Goal: Task Accomplishment & Management: Manage account settings

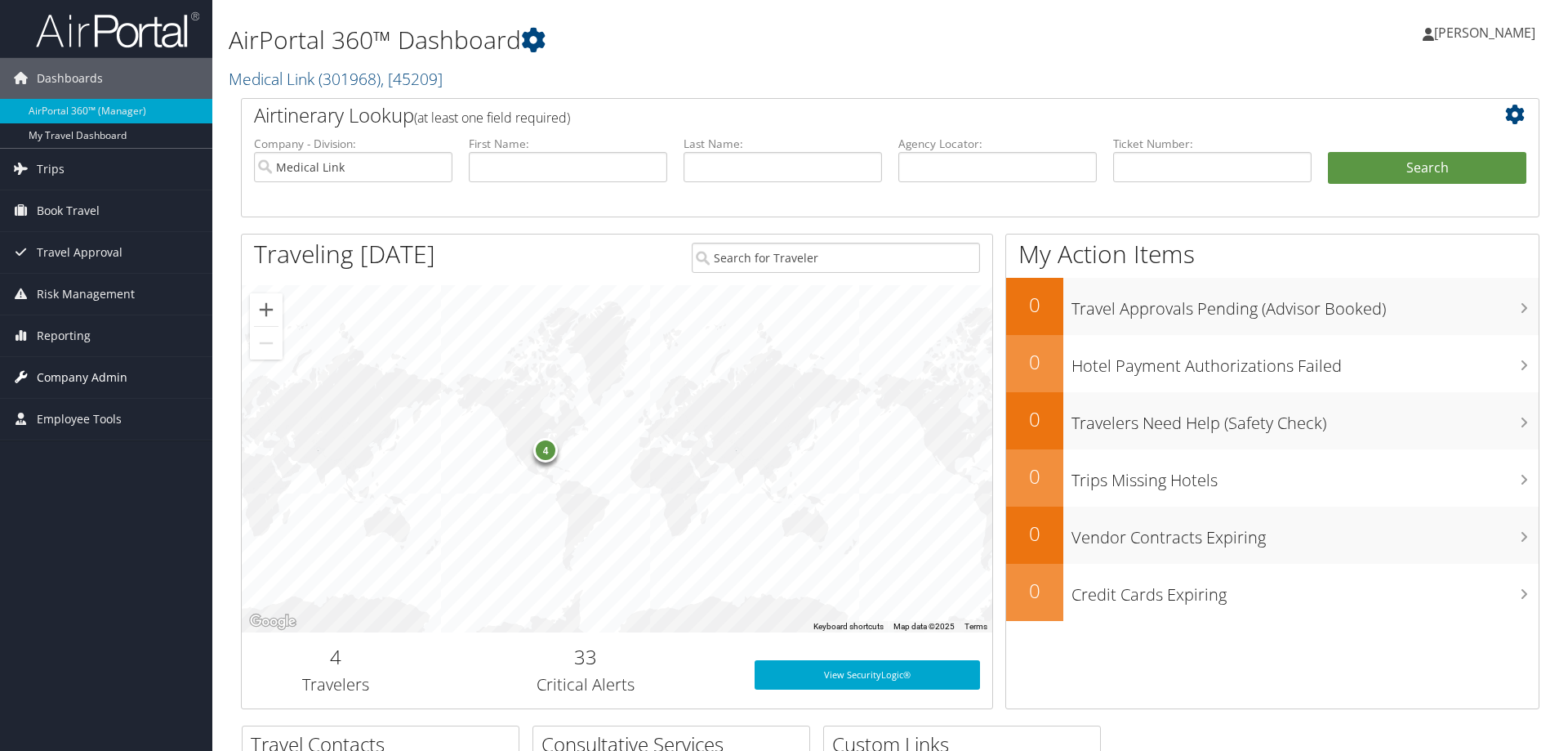
click at [80, 378] on span "Company Admin" at bounding box center [82, 377] width 90 height 41
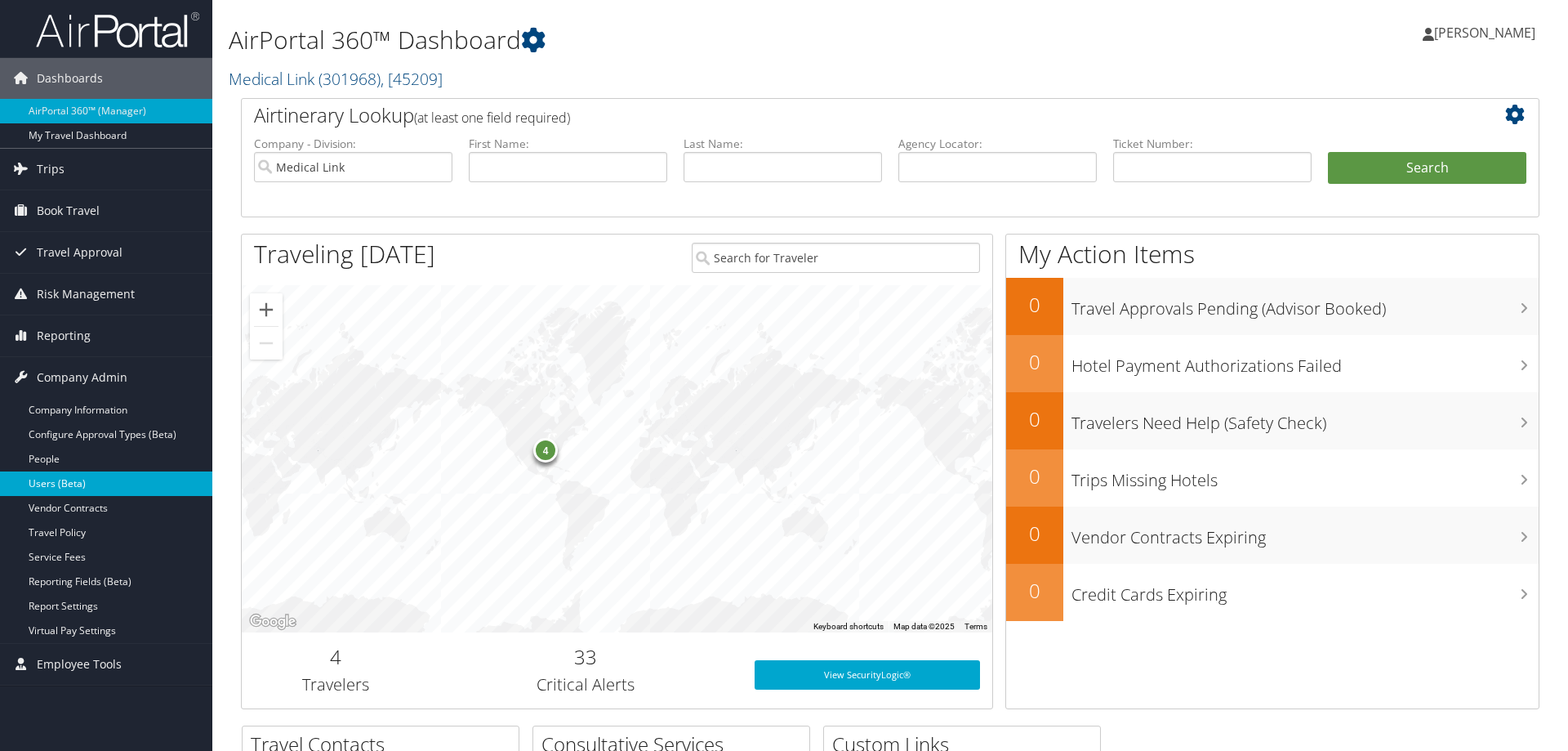
click at [75, 474] on link "Users (Beta)" at bounding box center [106, 483] width 213 height 24
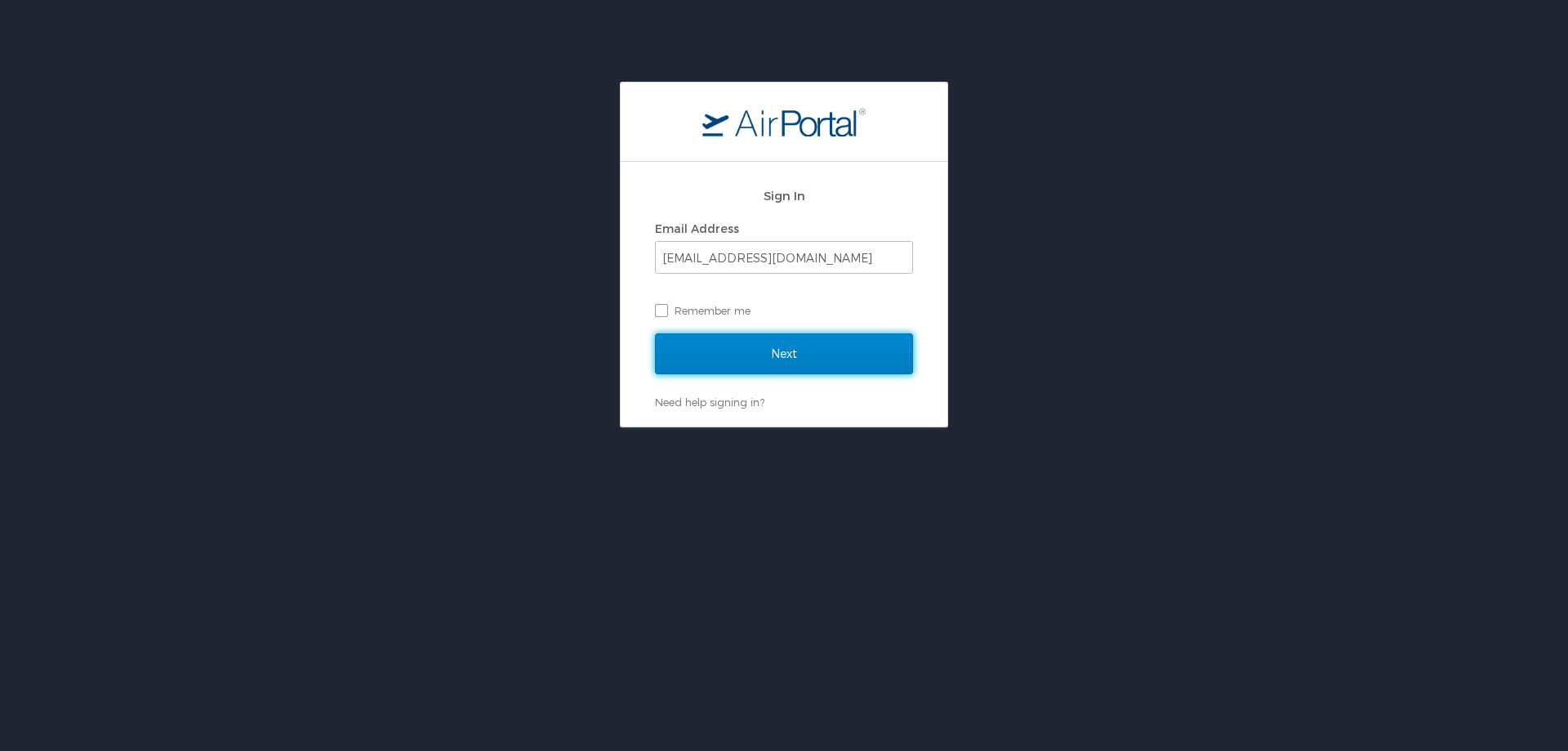
click at [783, 338] on input "Next" at bounding box center [784, 353] width 258 height 41
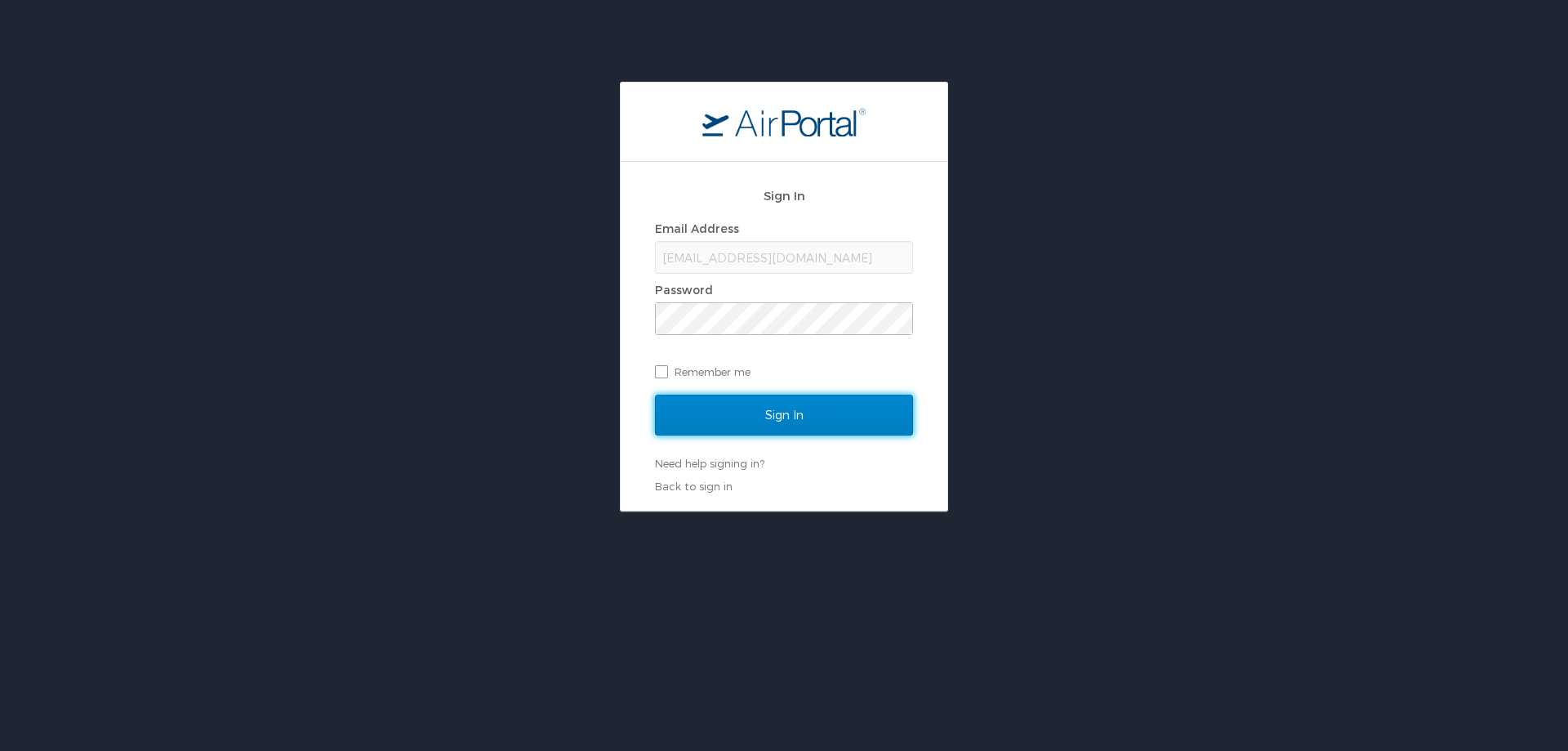
click at [764, 419] on input "Sign In" at bounding box center [784, 414] width 258 height 41
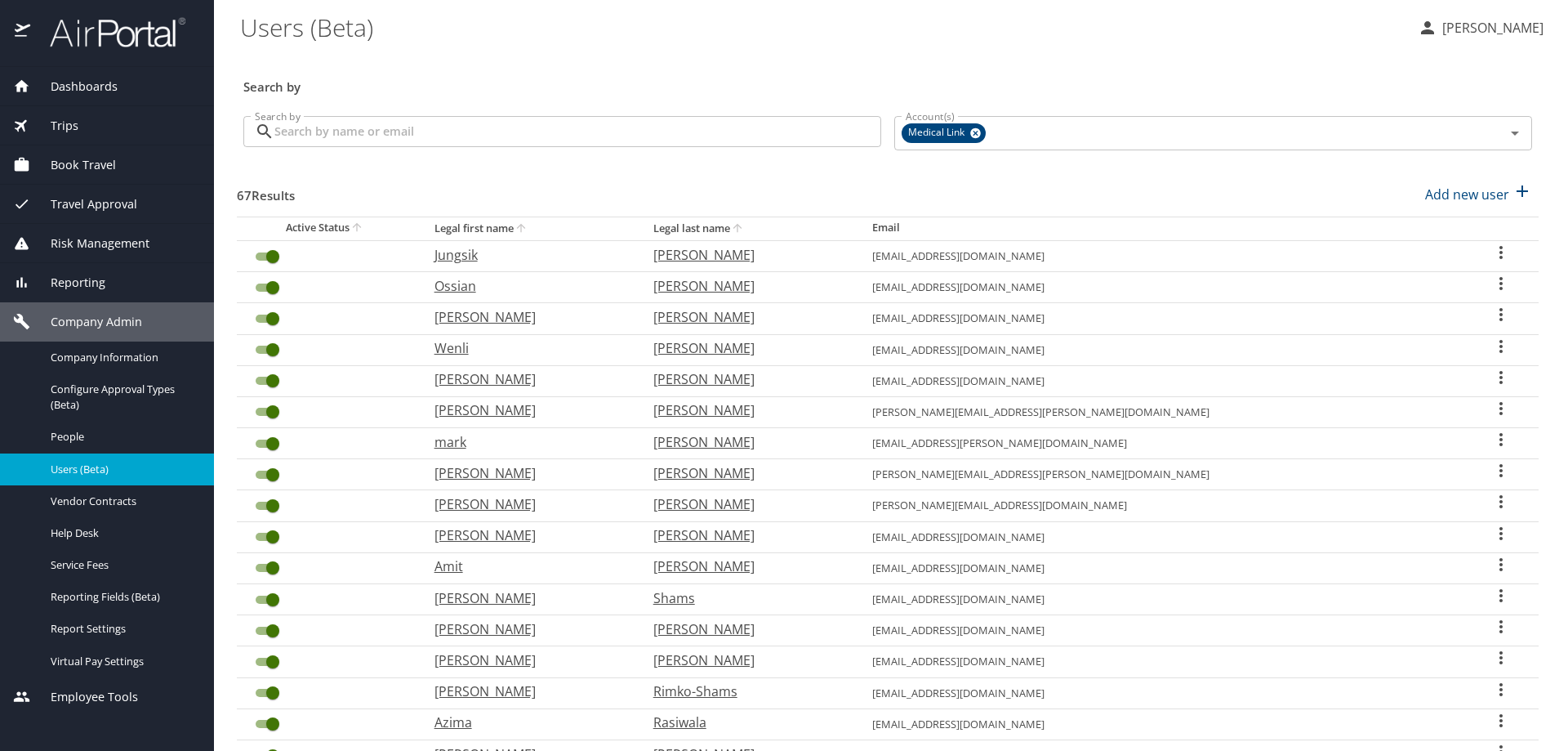
scroll to position [343, 0]
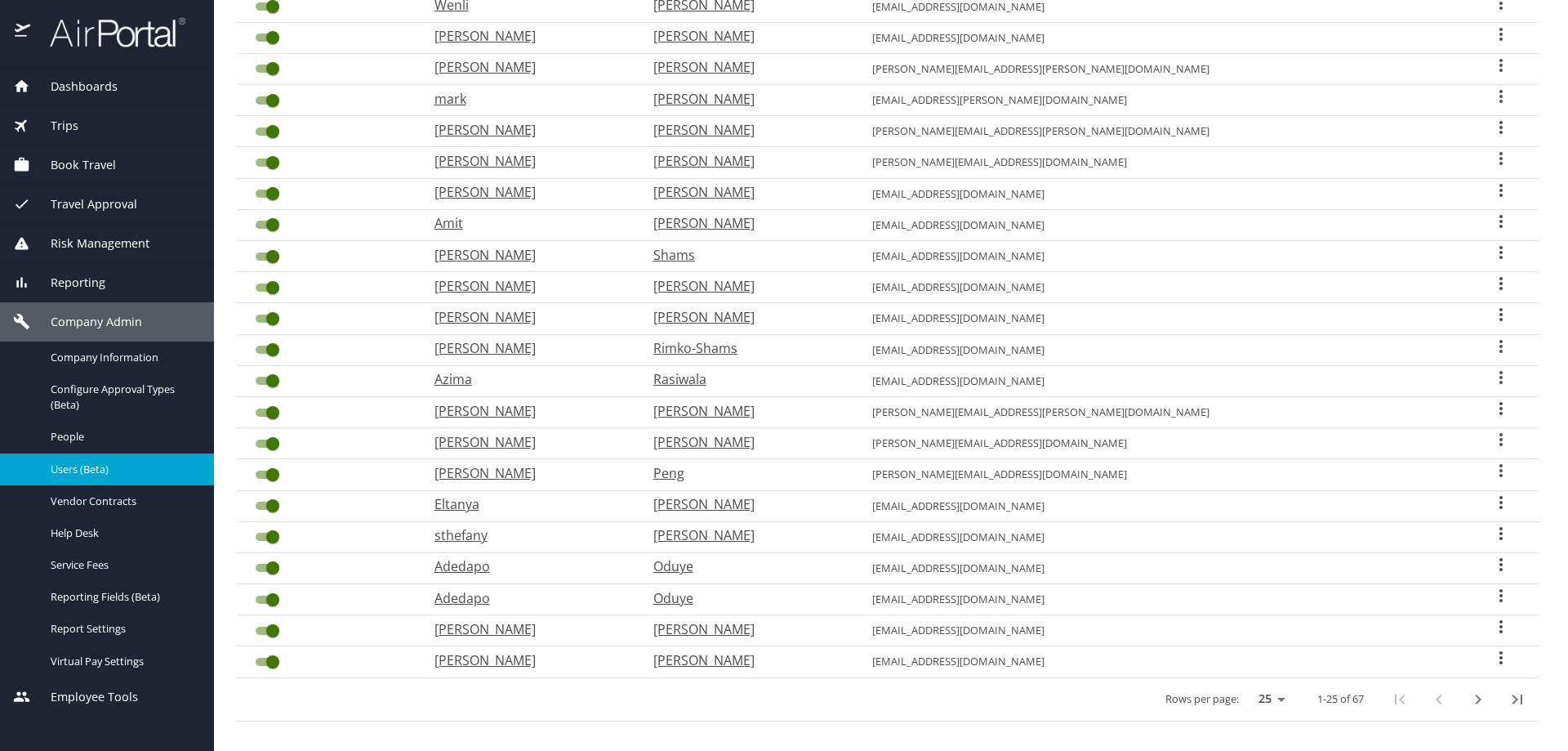
click at [1483, 695] on icon "next page" at bounding box center [1478, 698] width 19 height 19
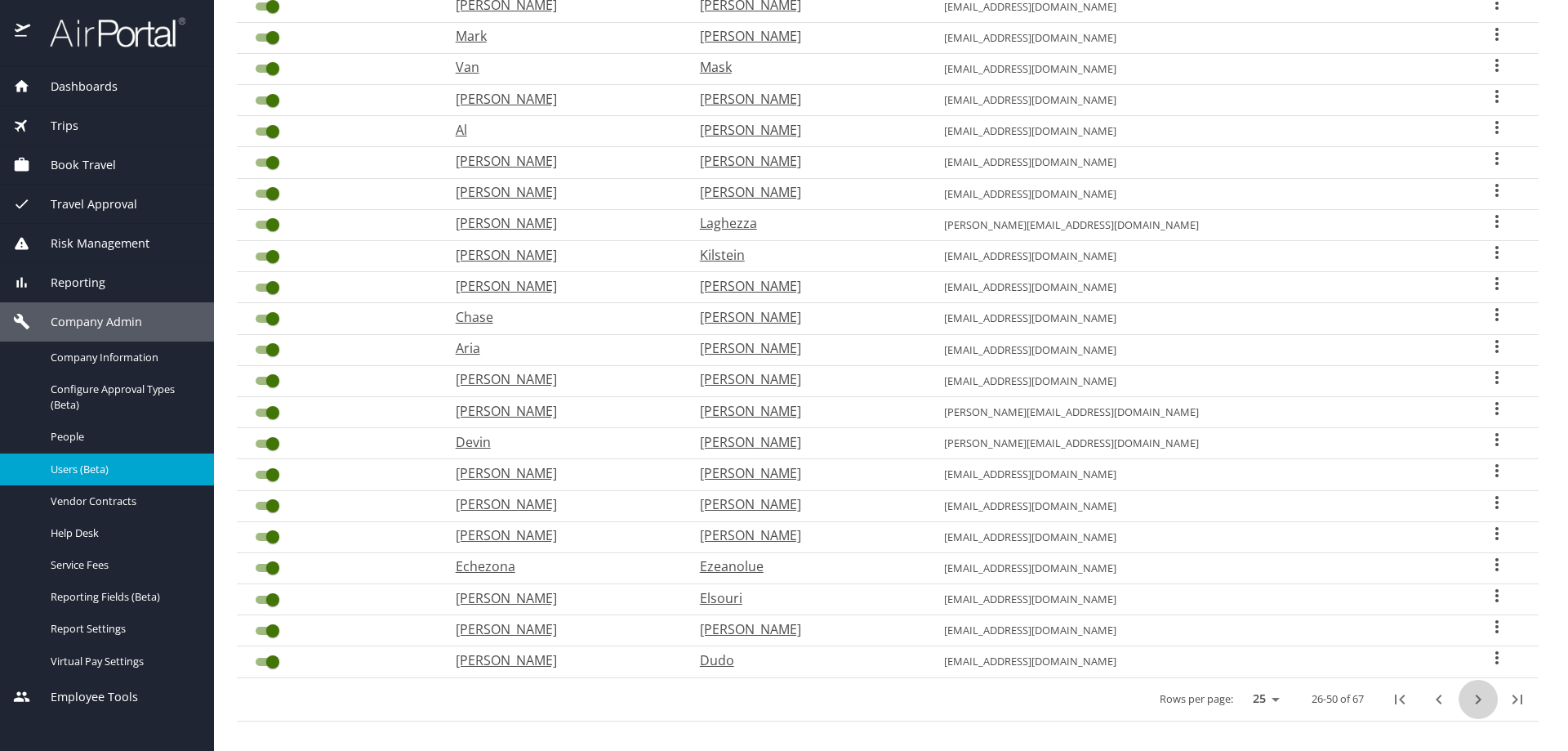
click at [1474, 691] on icon "next page" at bounding box center [1478, 698] width 19 height 19
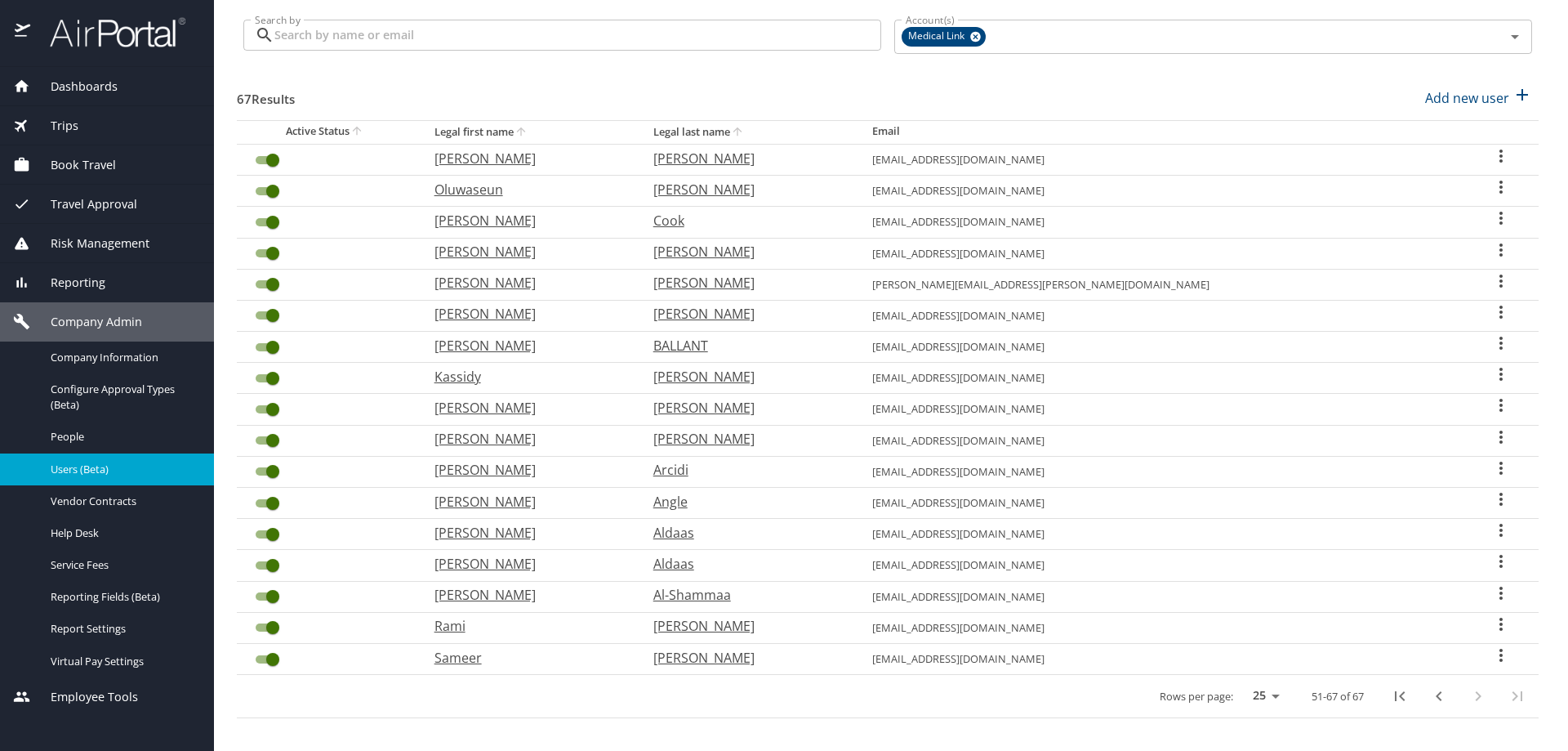
scroll to position [97, 0]
click at [522, 151] on p "Suzanna" at bounding box center [527, 157] width 186 height 19
select select "US"
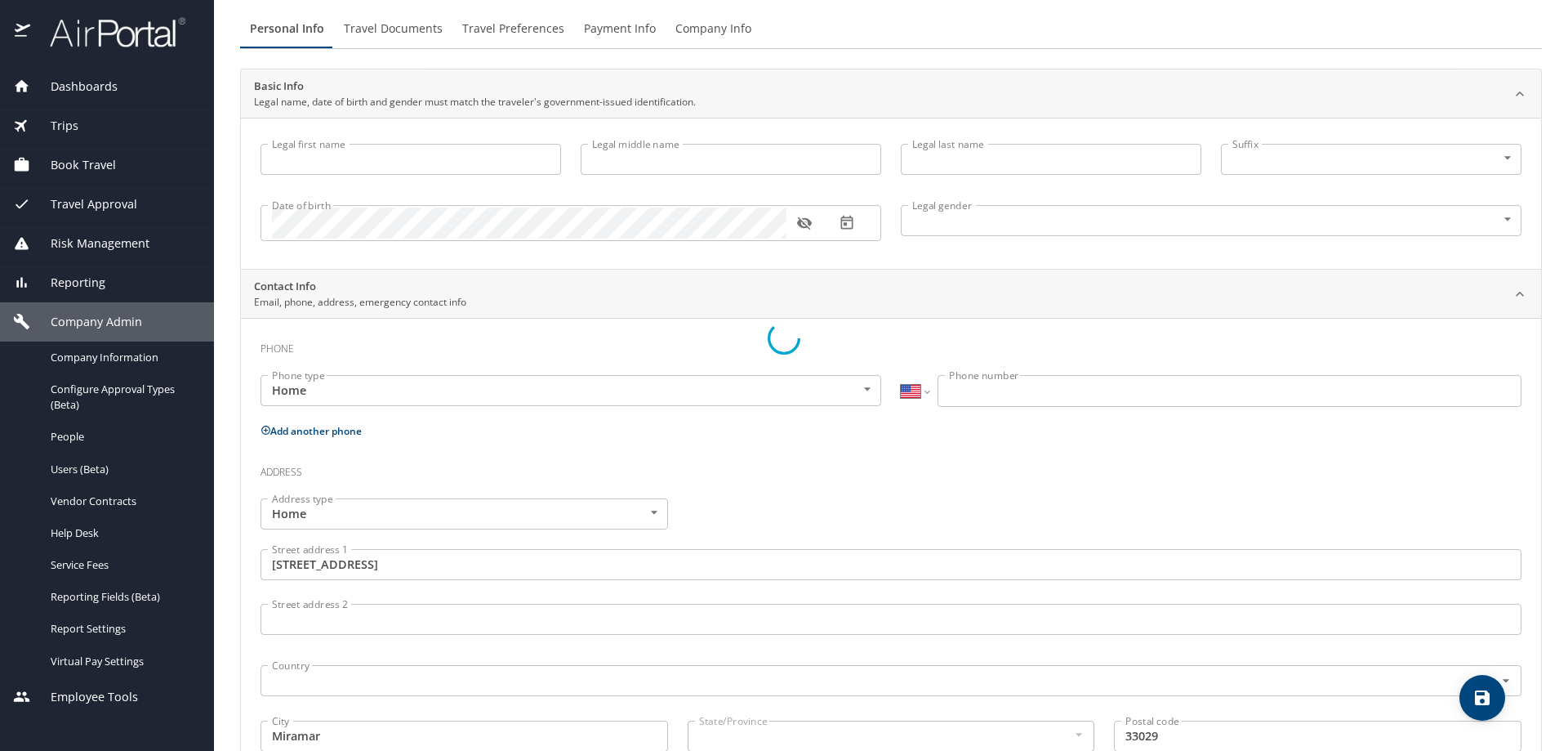
type input "Suzanna"
type input "Dotson"
type input "Female"
type input "United States of America"
type input "Florida"
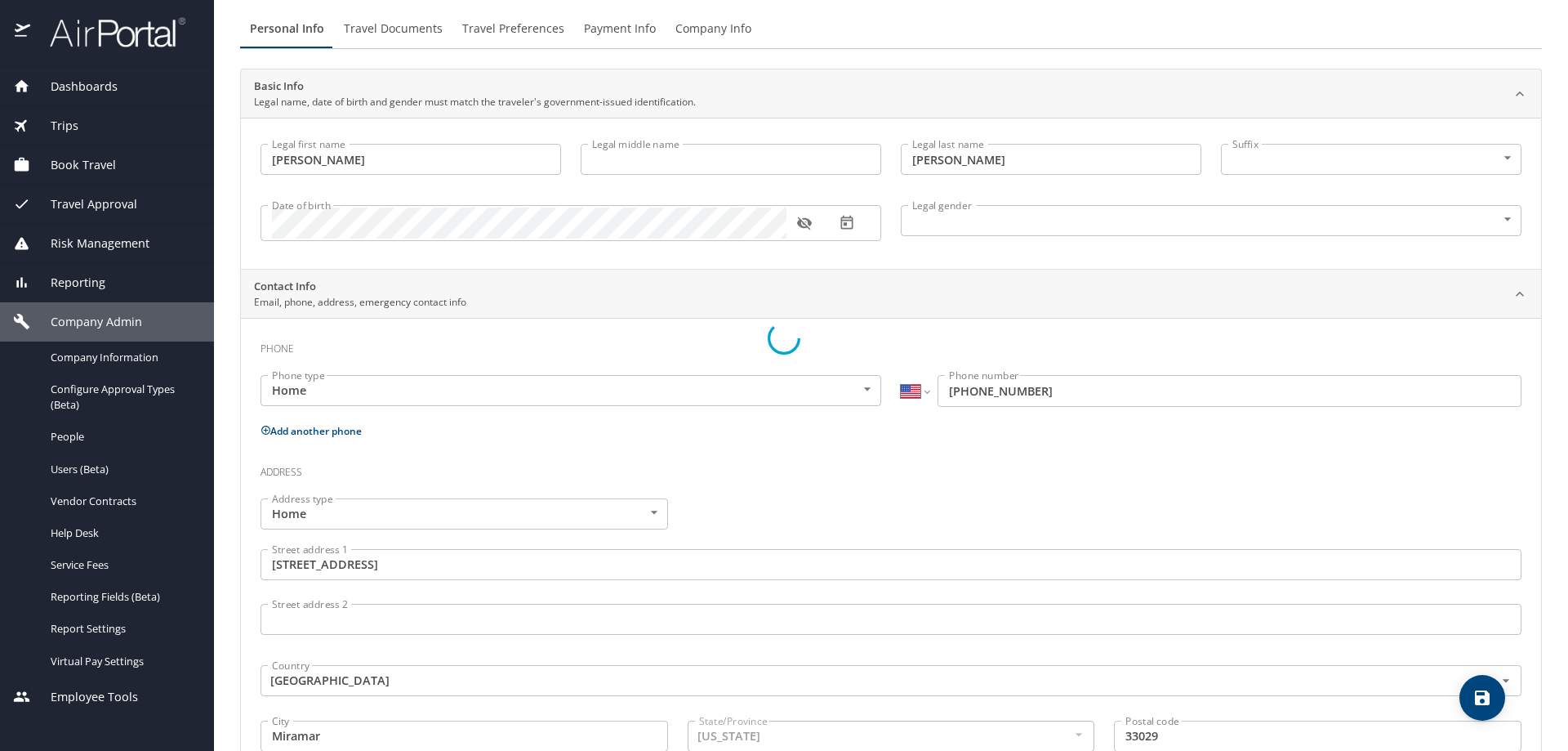
select select "US"
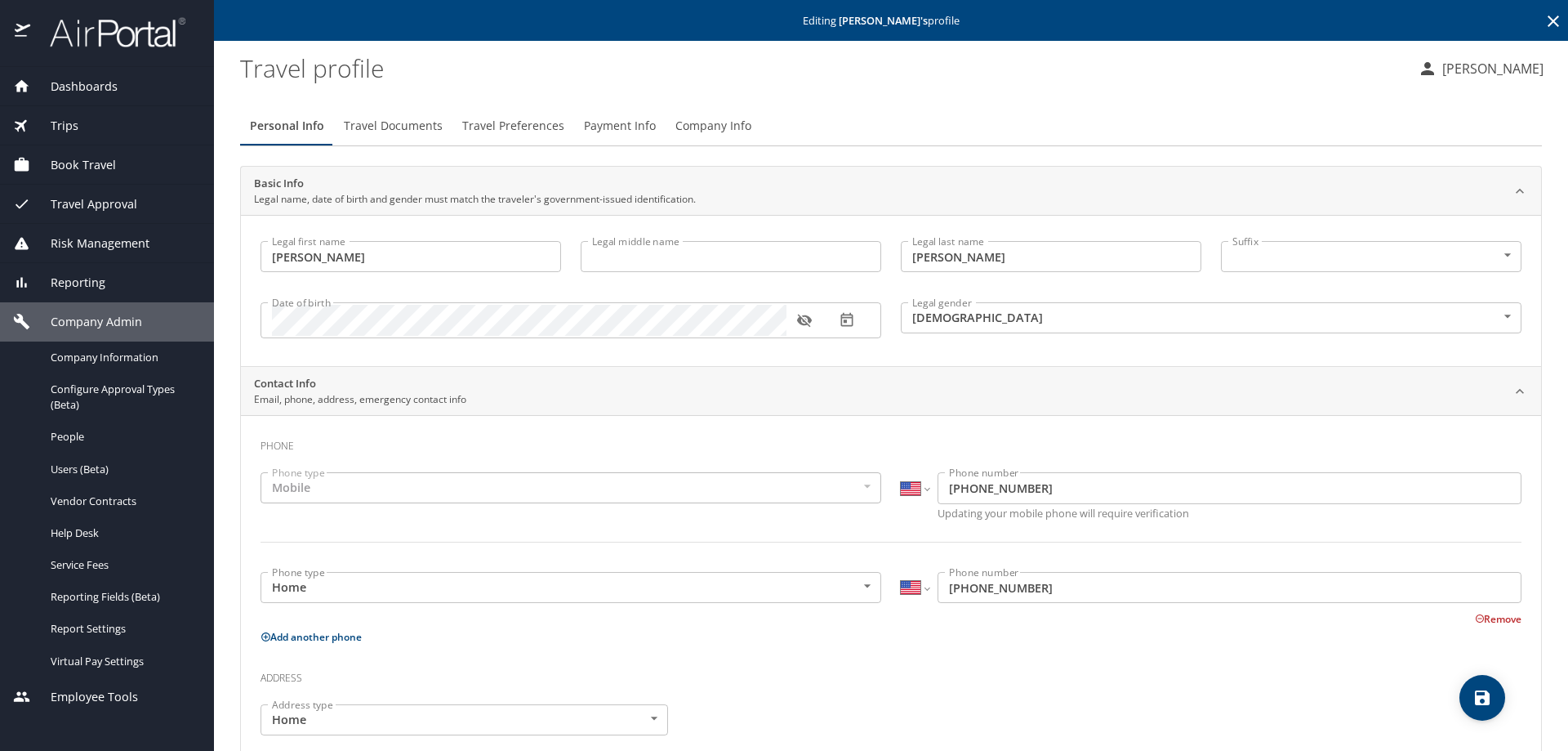
click at [411, 129] on span "Travel Documents" at bounding box center [393, 126] width 99 height 20
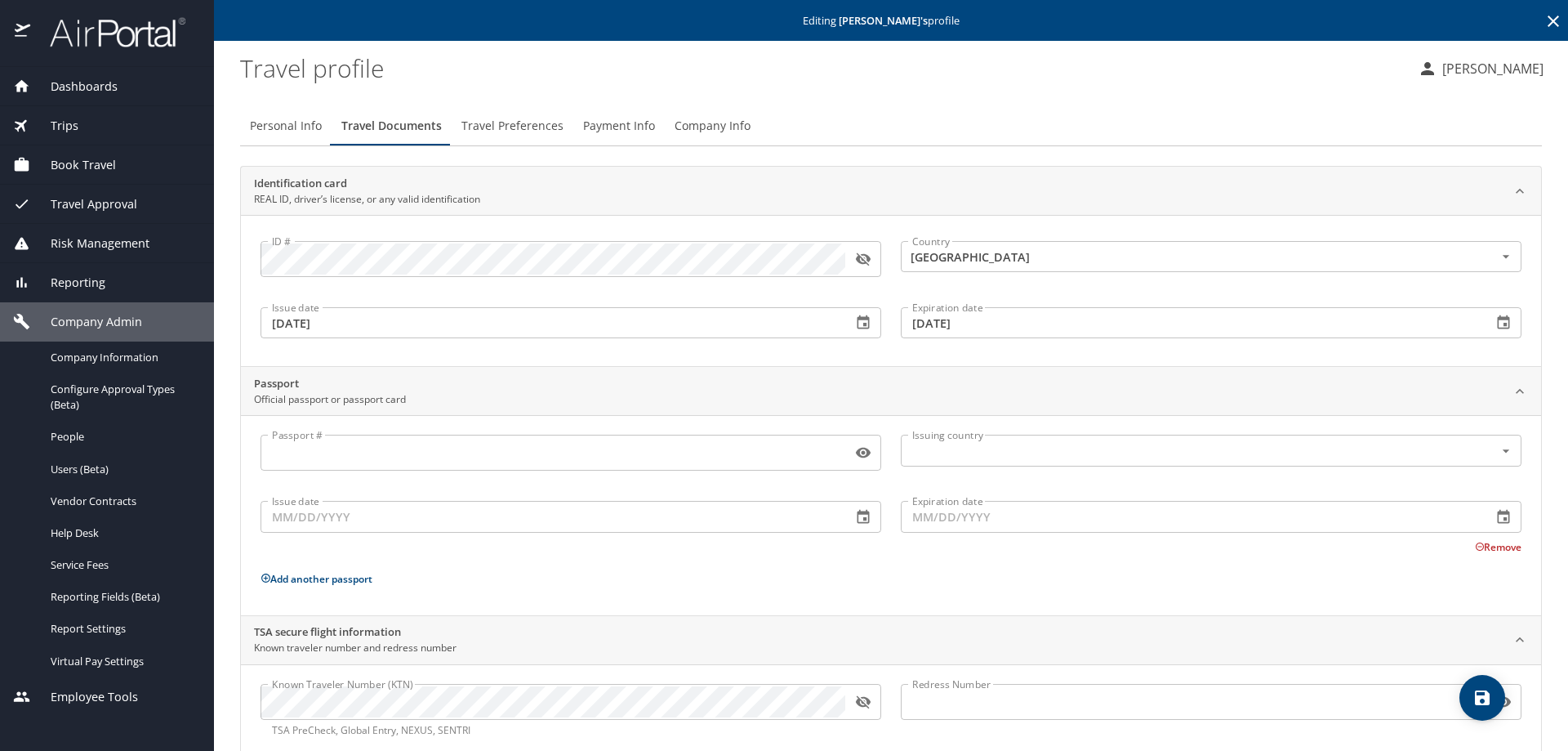
click at [512, 120] on span "Travel Preferences" at bounding box center [512, 126] width 102 height 20
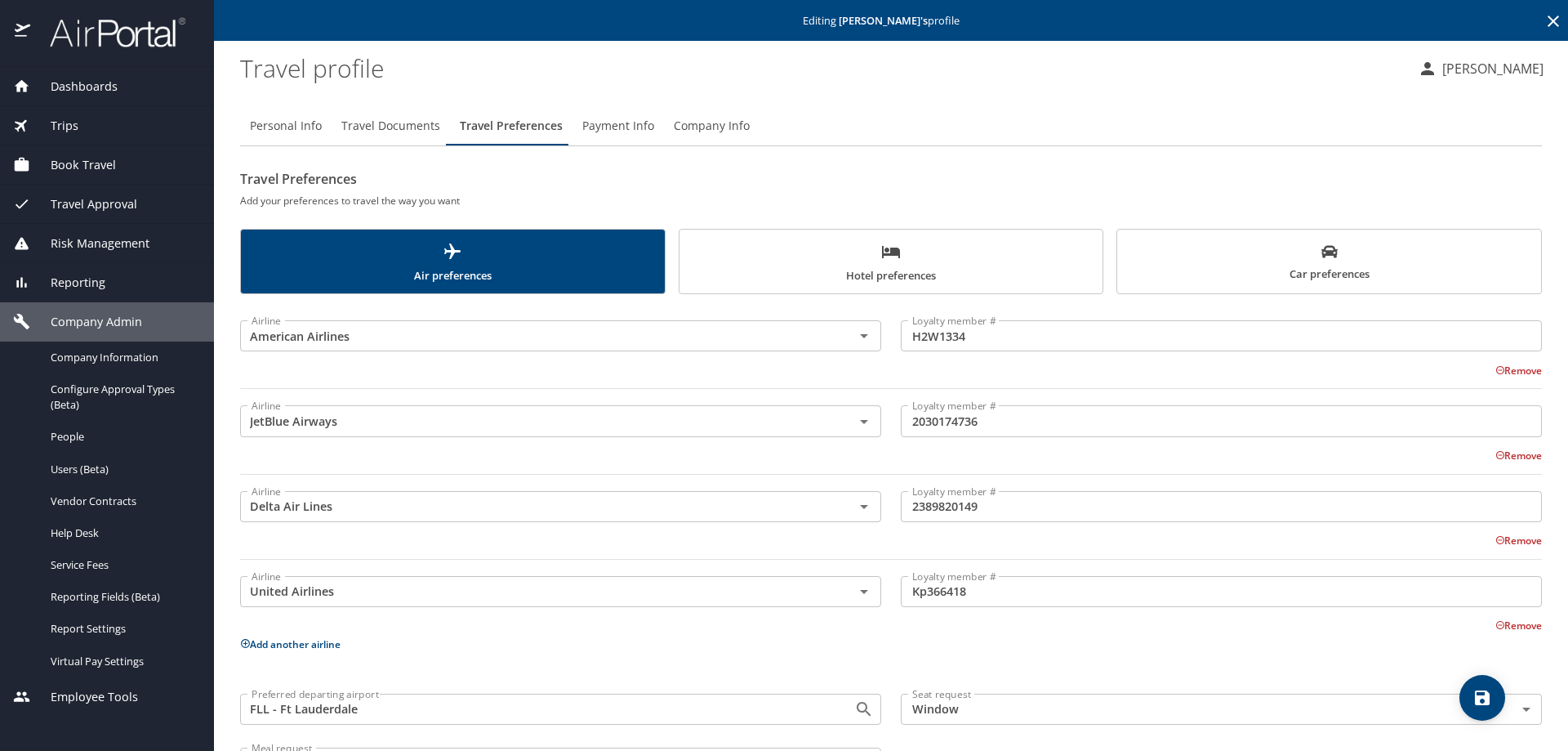
click at [396, 126] on span "Travel Documents" at bounding box center [391, 126] width 99 height 20
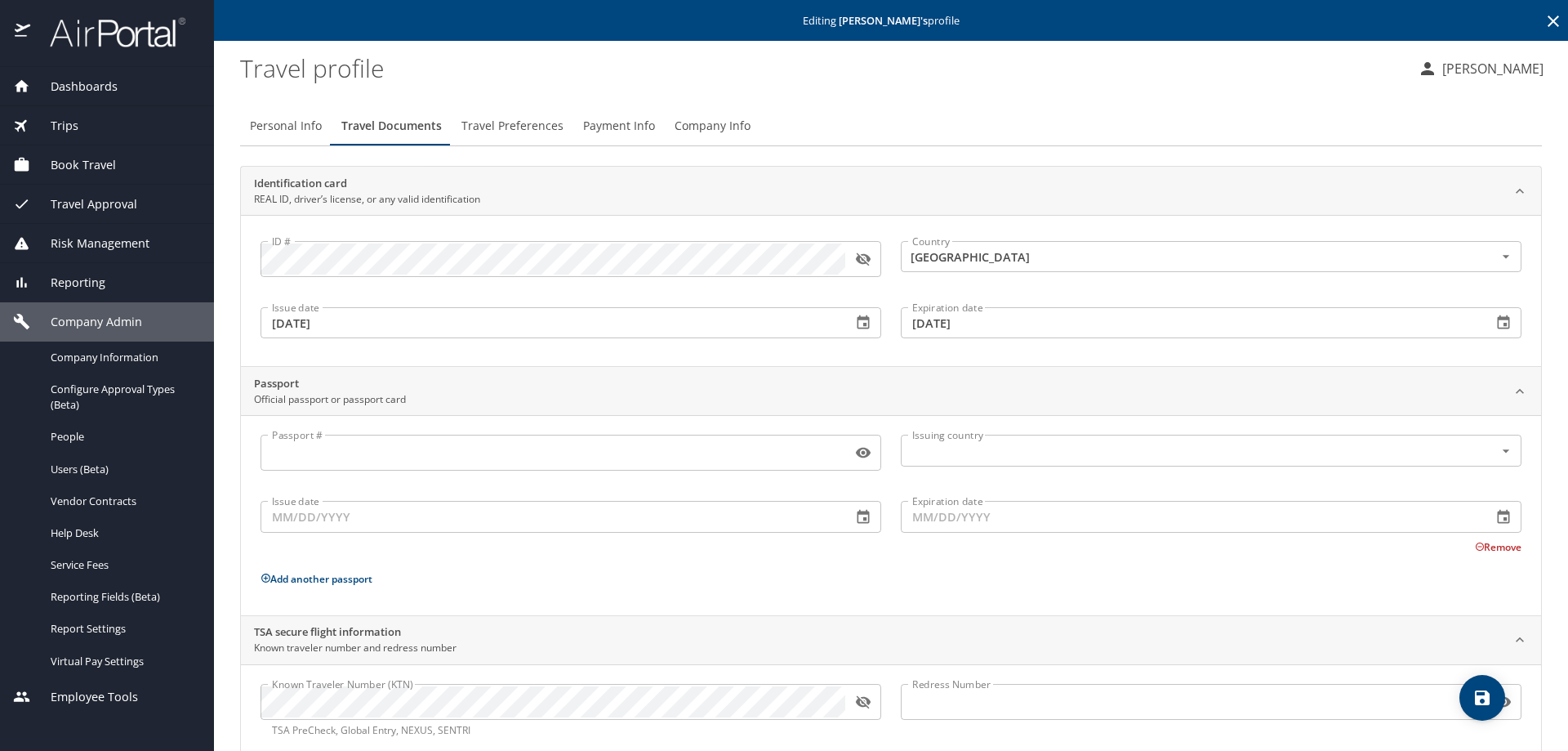
drag, startPoint x: 557, startPoint y: 115, endPoint x: 535, endPoint y: 114, distance: 22.0
click at [542, 114] on button "Travel Preferences" at bounding box center [512, 126] width 121 height 39
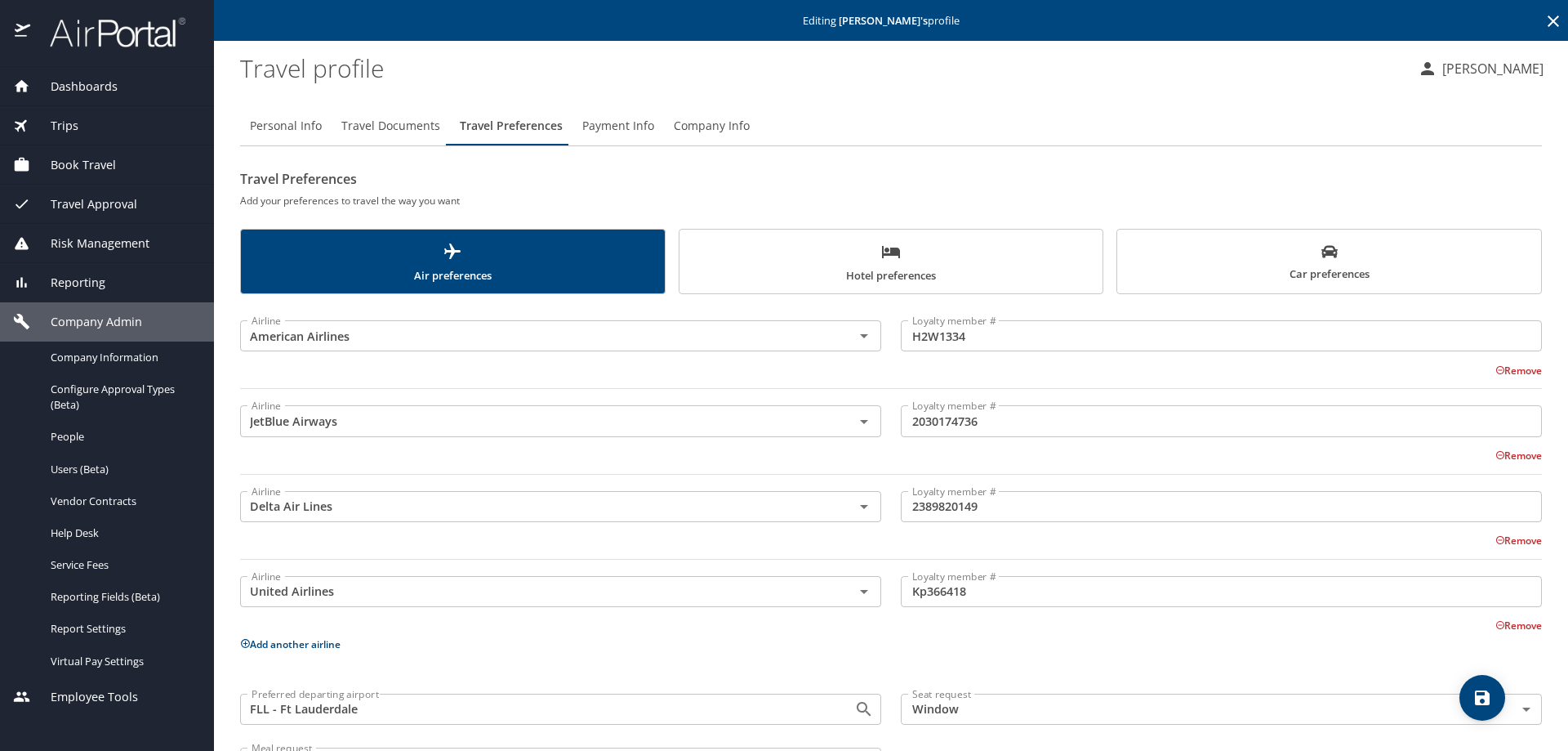
click at [963, 261] on span "Hotel preferences" at bounding box center [891, 264] width 404 height 44
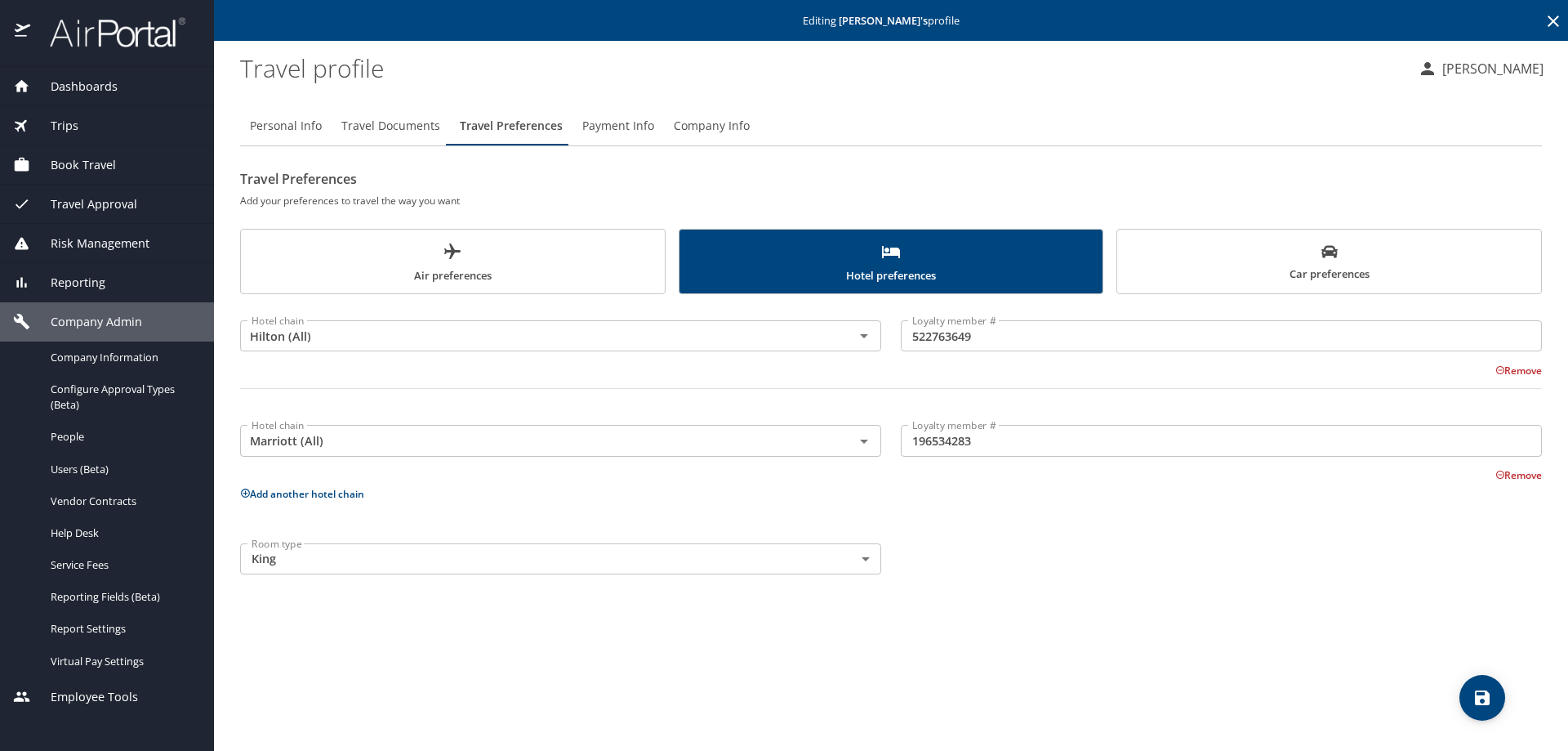
click at [783, 55] on profile "Travel profile" at bounding box center [822, 68] width 1164 height 50
click at [409, 135] on span "Travel Documents" at bounding box center [391, 126] width 99 height 20
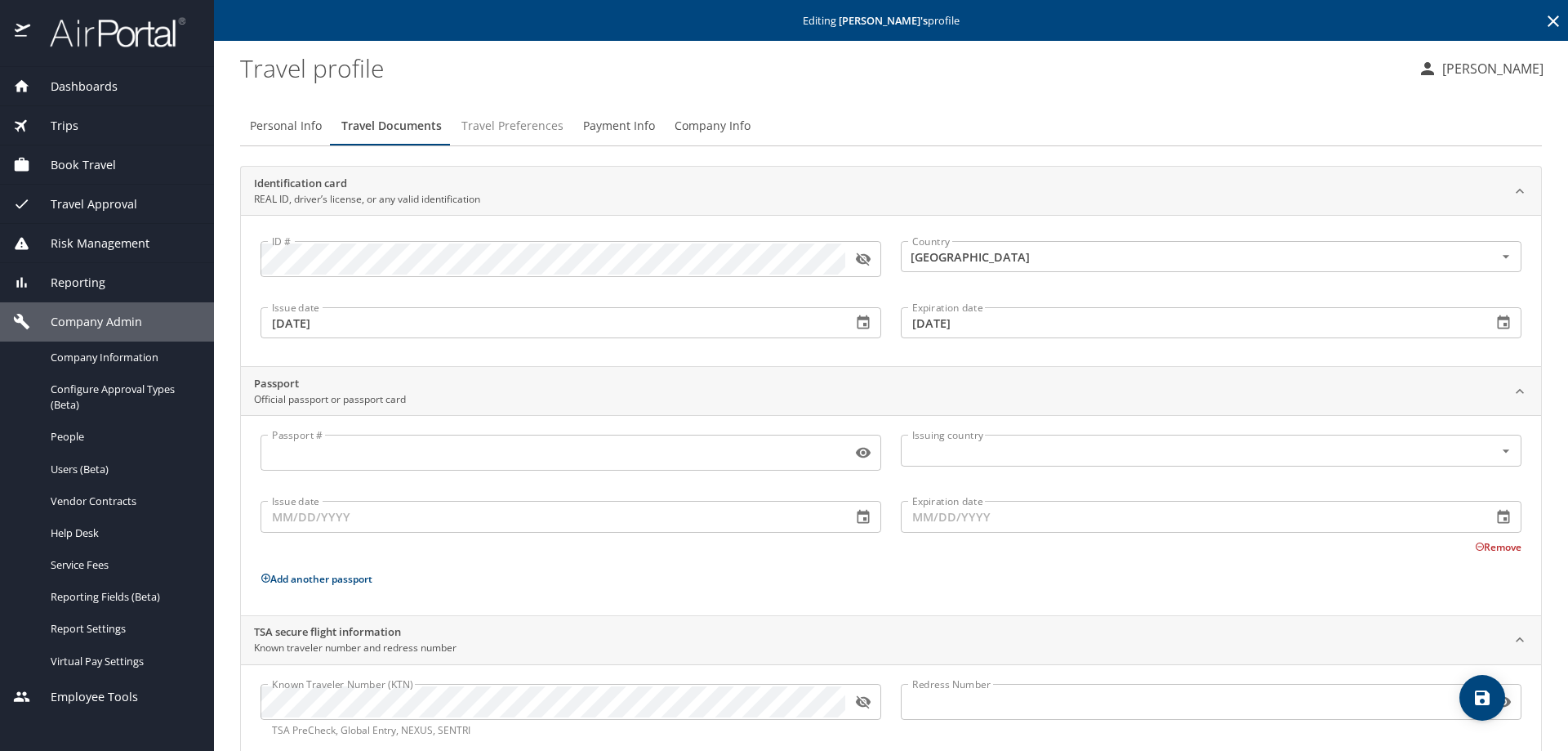
click at [501, 134] on span "Travel Preferences" at bounding box center [512, 126] width 102 height 20
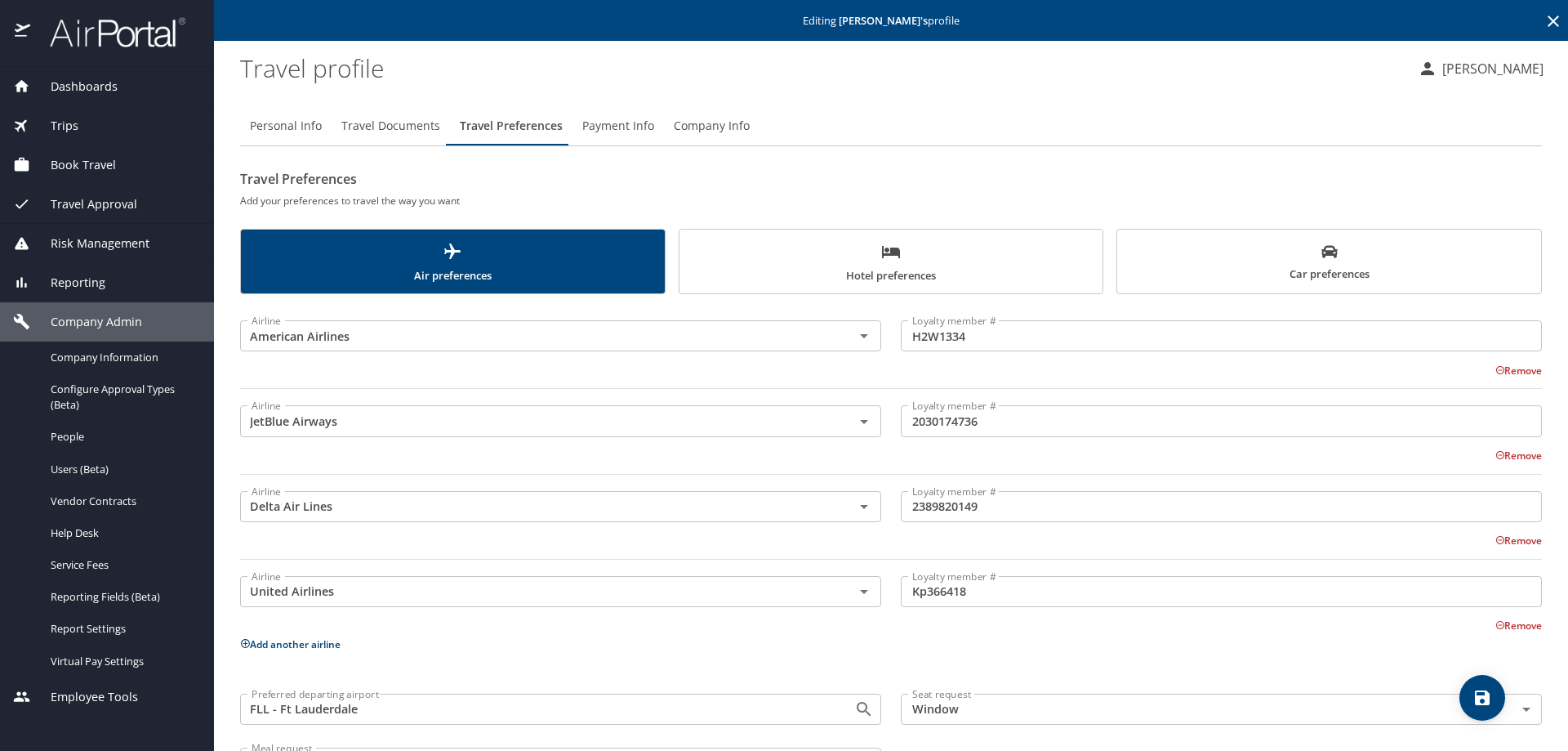
click at [290, 140] on button "Personal Info" at bounding box center [285, 126] width 91 height 39
select select "US"
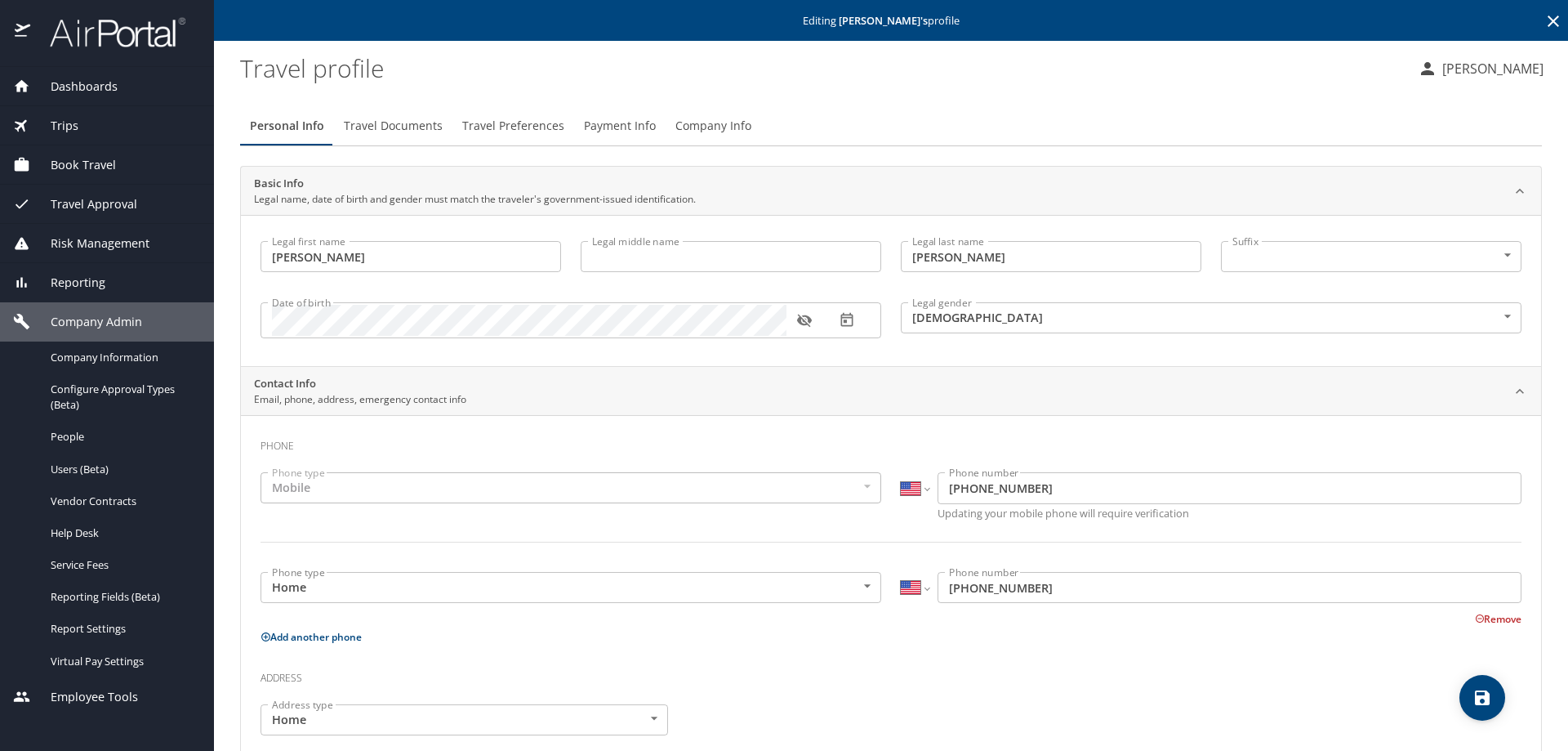
click at [551, 347] on div "Date of birth Date of birth" at bounding box center [570, 319] width 640 height 67
click at [594, 440] on h3 "Phone" at bounding box center [891, 441] width 1261 height 28
click at [640, 439] on h3 "Phone" at bounding box center [891, 441] width 1261 height 28
drag, startPoint x: 608, startPoint y: 25, endPoint x: 619, endPoint y: 20, distance: 12.1
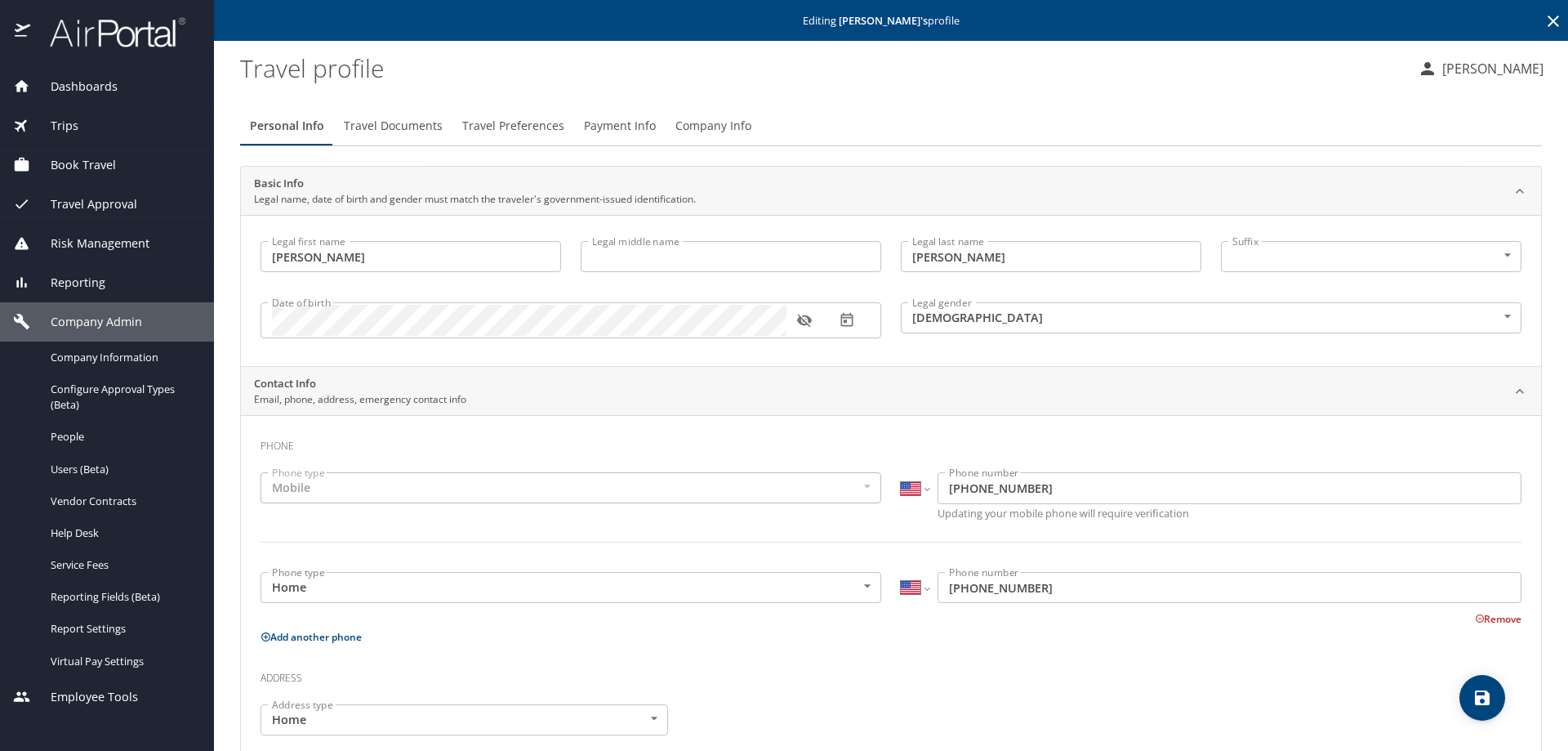
click at [604, 29] on div "Editing Suzanna Dotson 's profile" at bounding box center [891, 20] width 1354 height 41
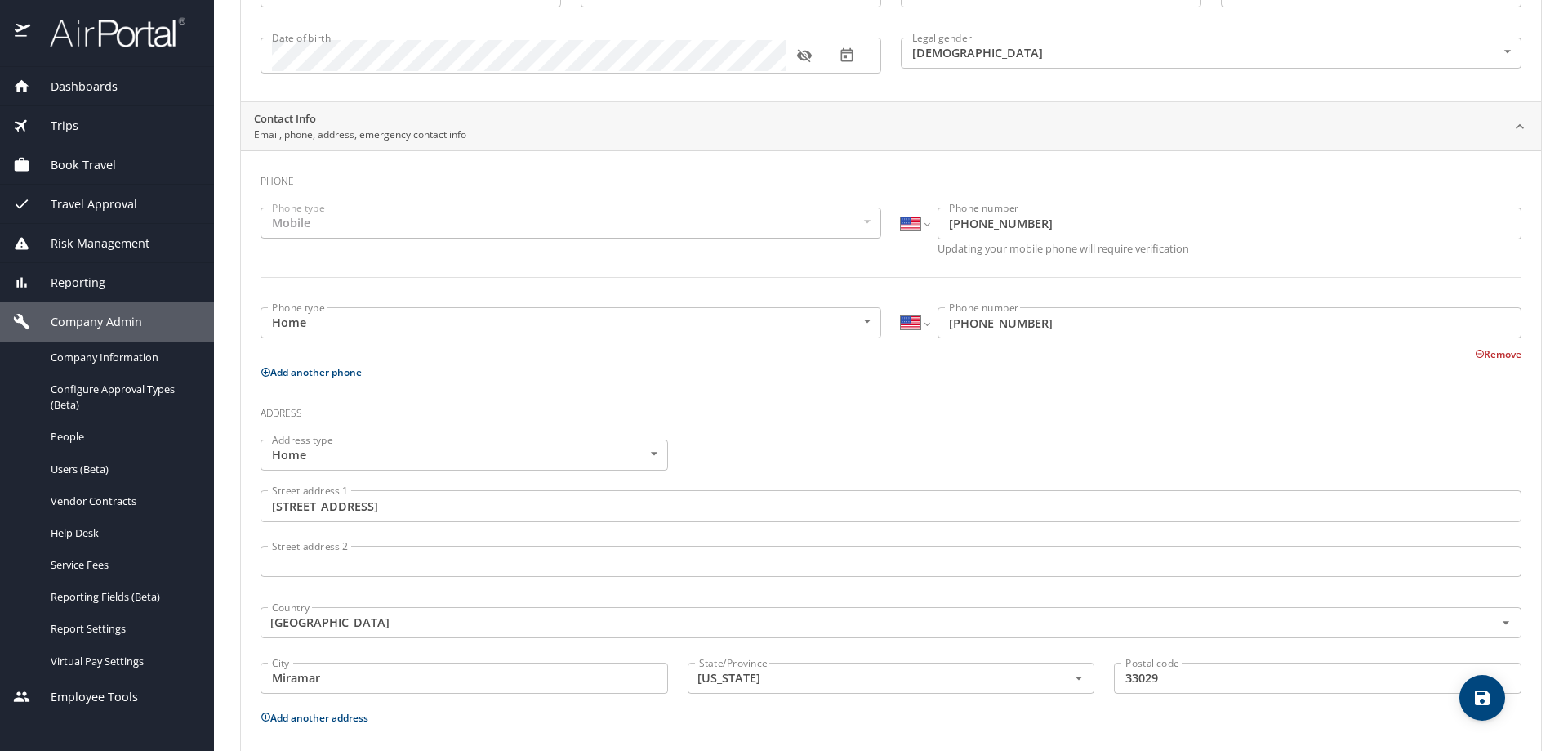
scroll to position [88, 0]
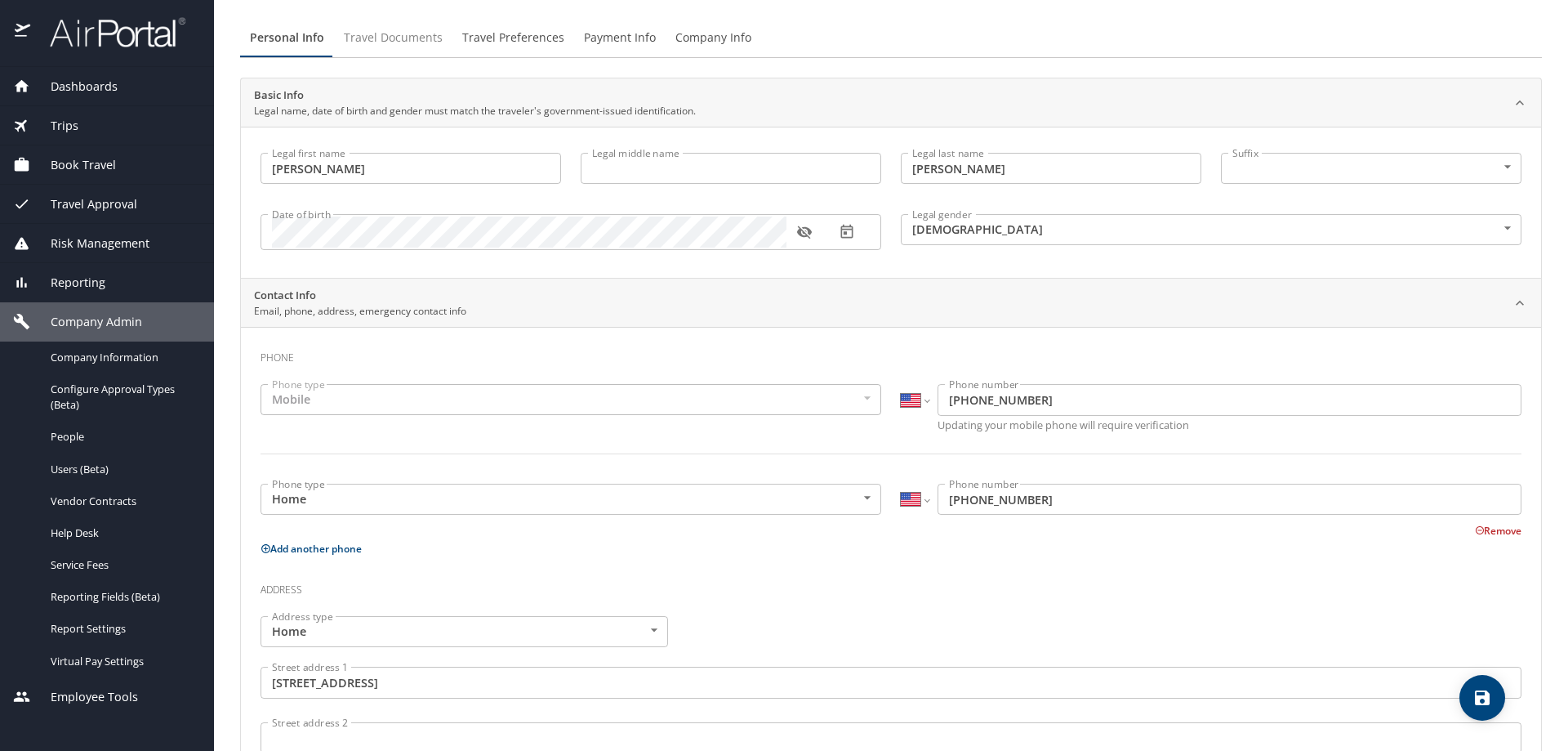
drag, startPoint x: 415, startPoint y: 38, endPoint x: 434, endPoint y: 30, distance: 20.6
click at [414, 38] on span "Travel Documents" at bounding box center [393, 38] width 99 height 20
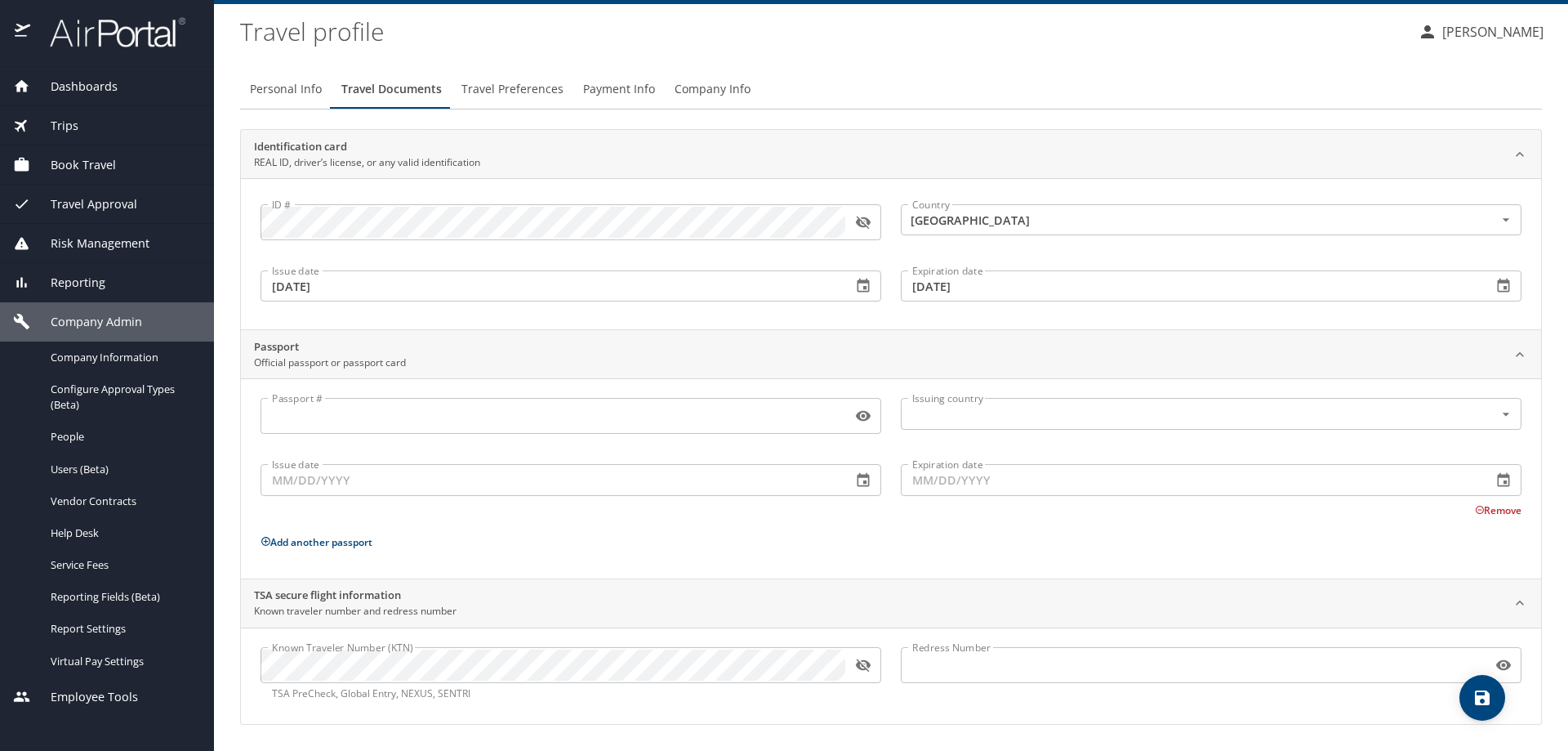
scroll to position [37, 0]
click at [502, 89] on span "Travel Preferences" at bounding box center [512, 90] width 102 height 20
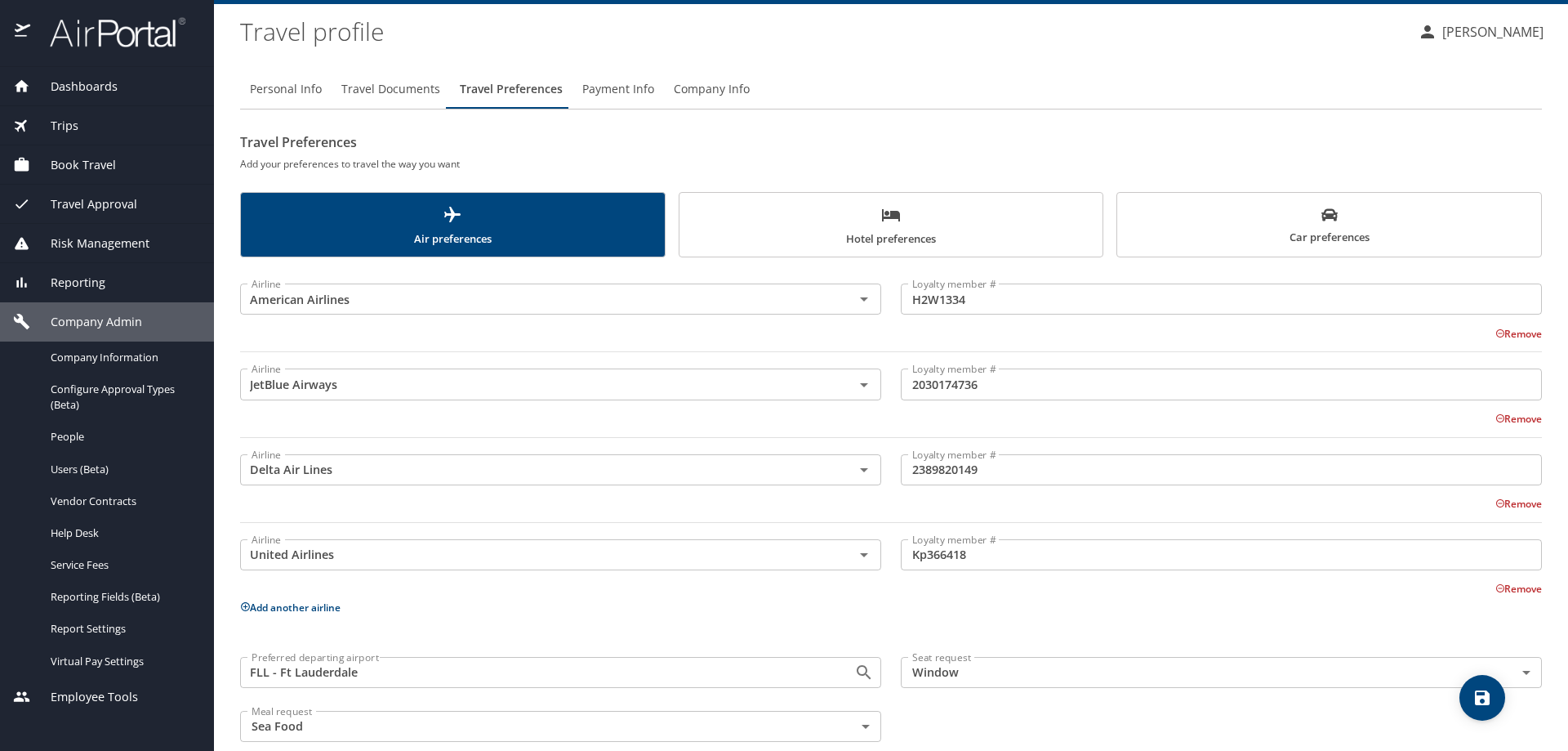
click at [1066, 214] on span "Hotel preferences" at bounding box center [891, 227] width 404 height 44
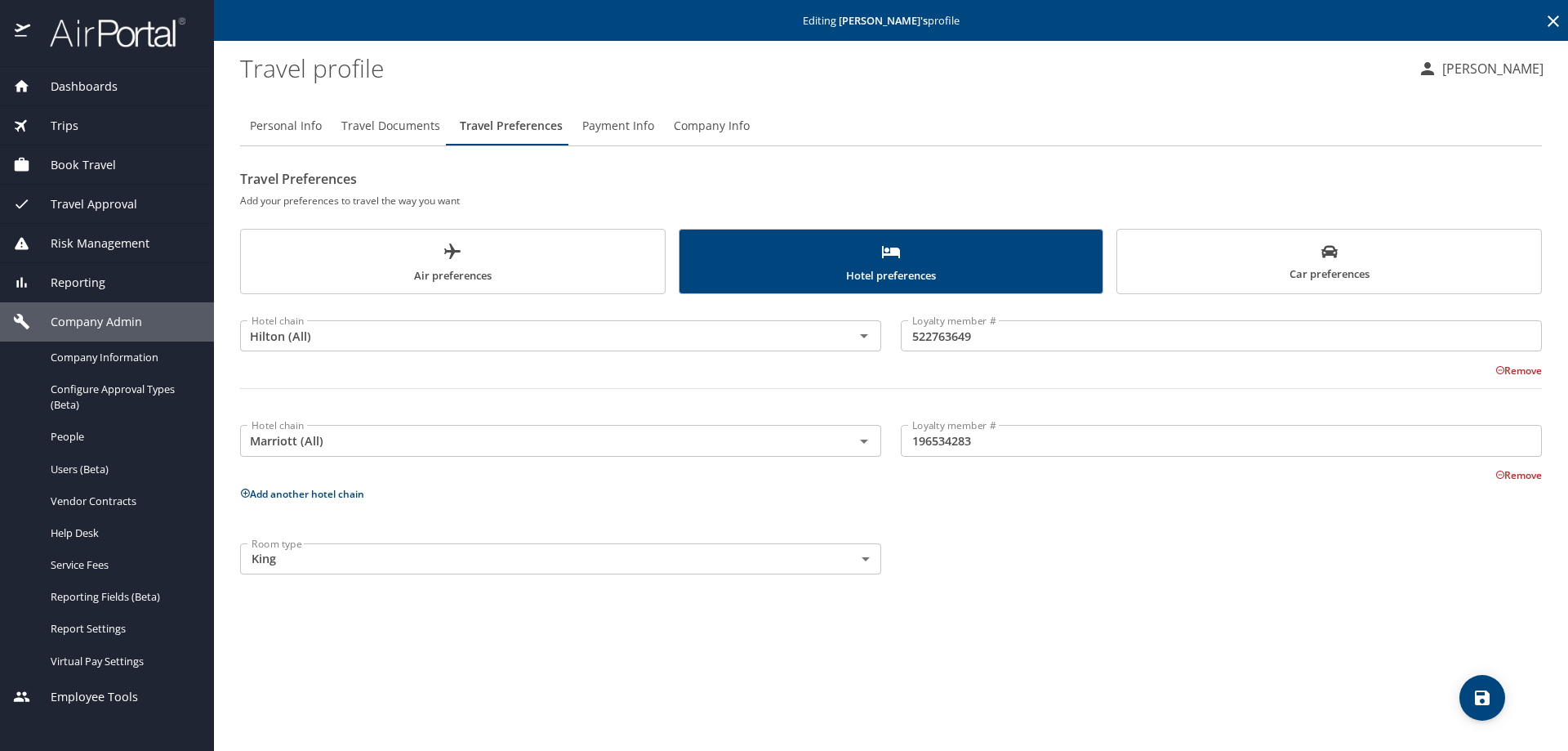
scroll to position [0, 0]
click at [685, 61] on profile "Travel profile" at bounding box center [822, 68] width 1164 height 50
